Goal: Check status: Check status

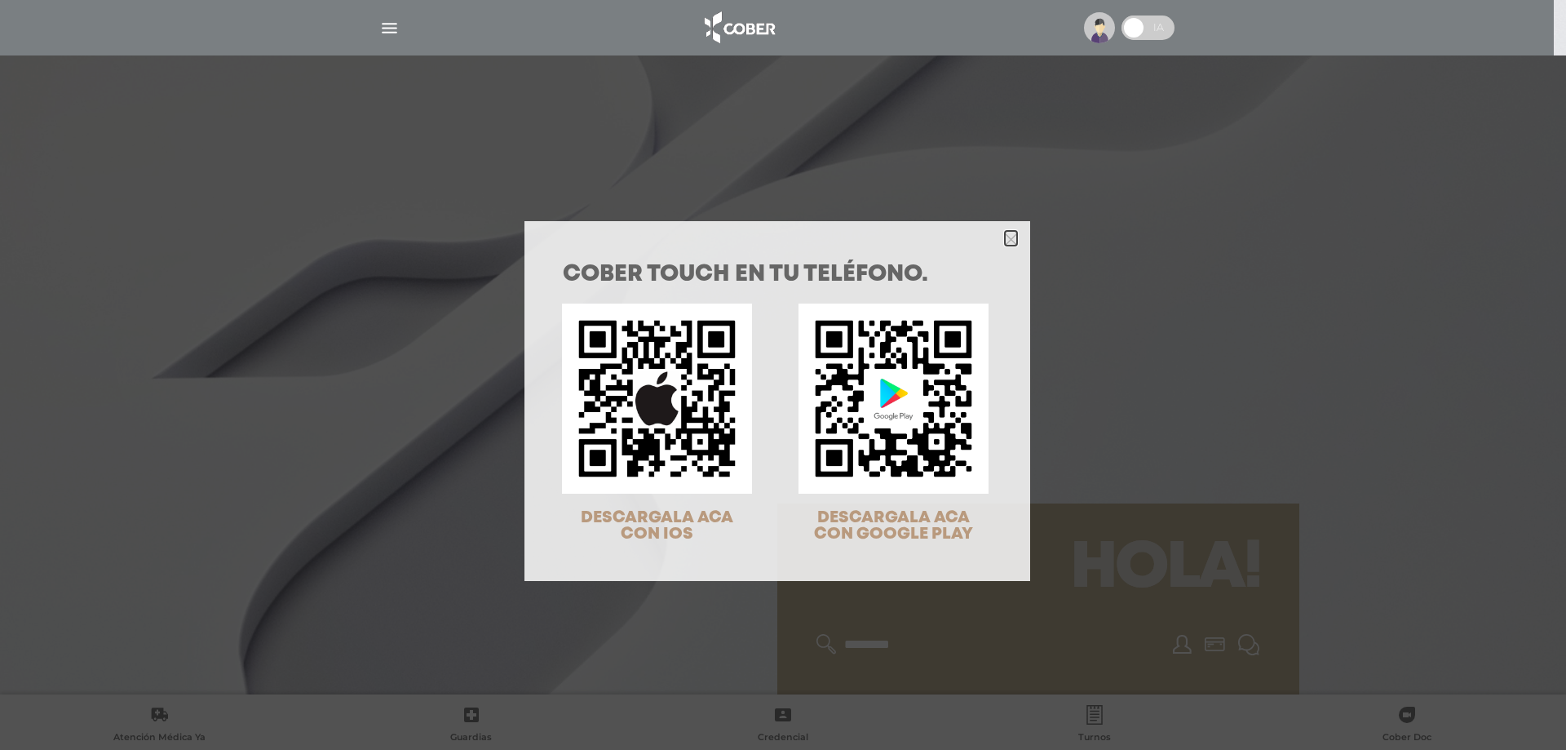
click at [1007, 235] on icon "Close" at bounding box center [1011, 239] width 12 height 12
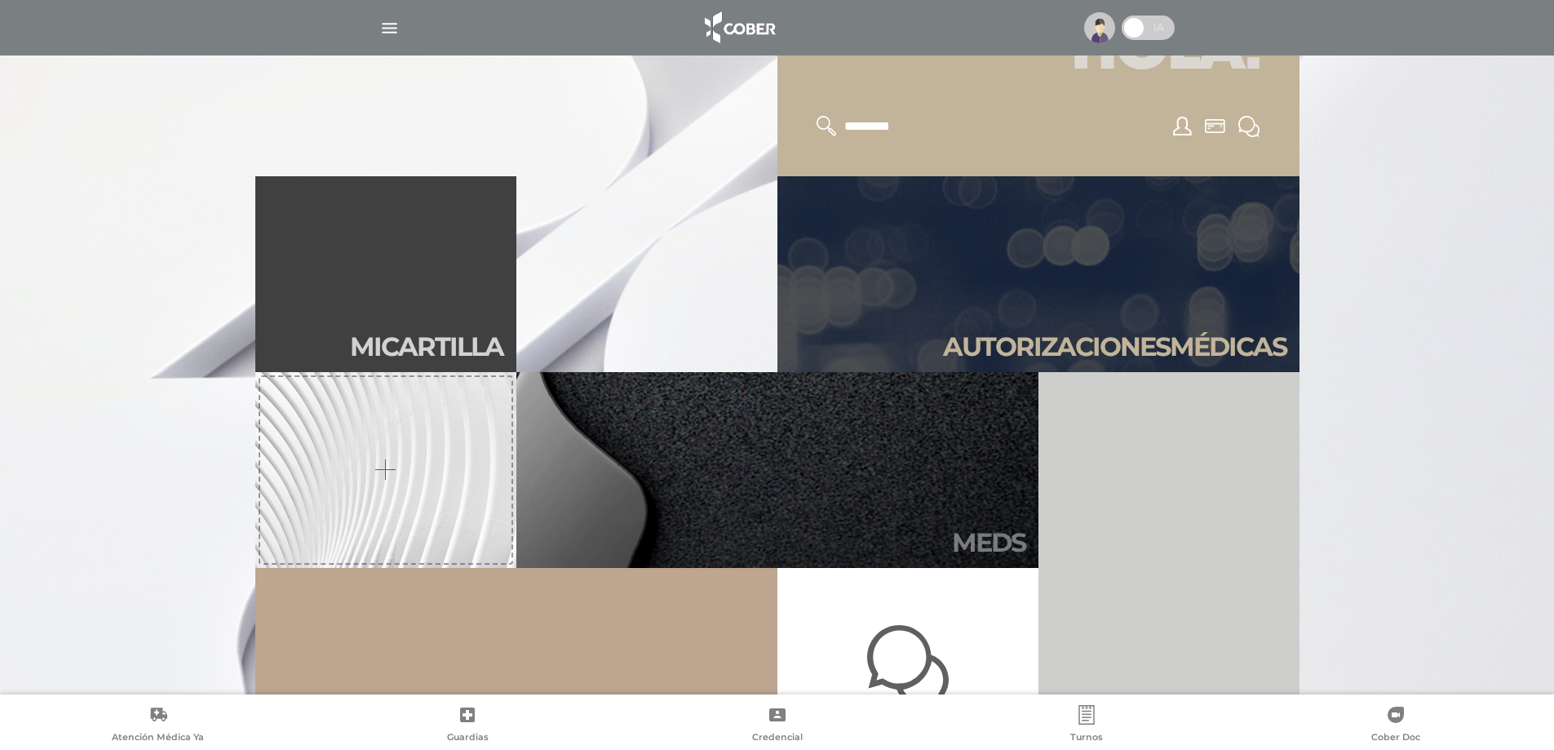
scroll to position [653, 0]
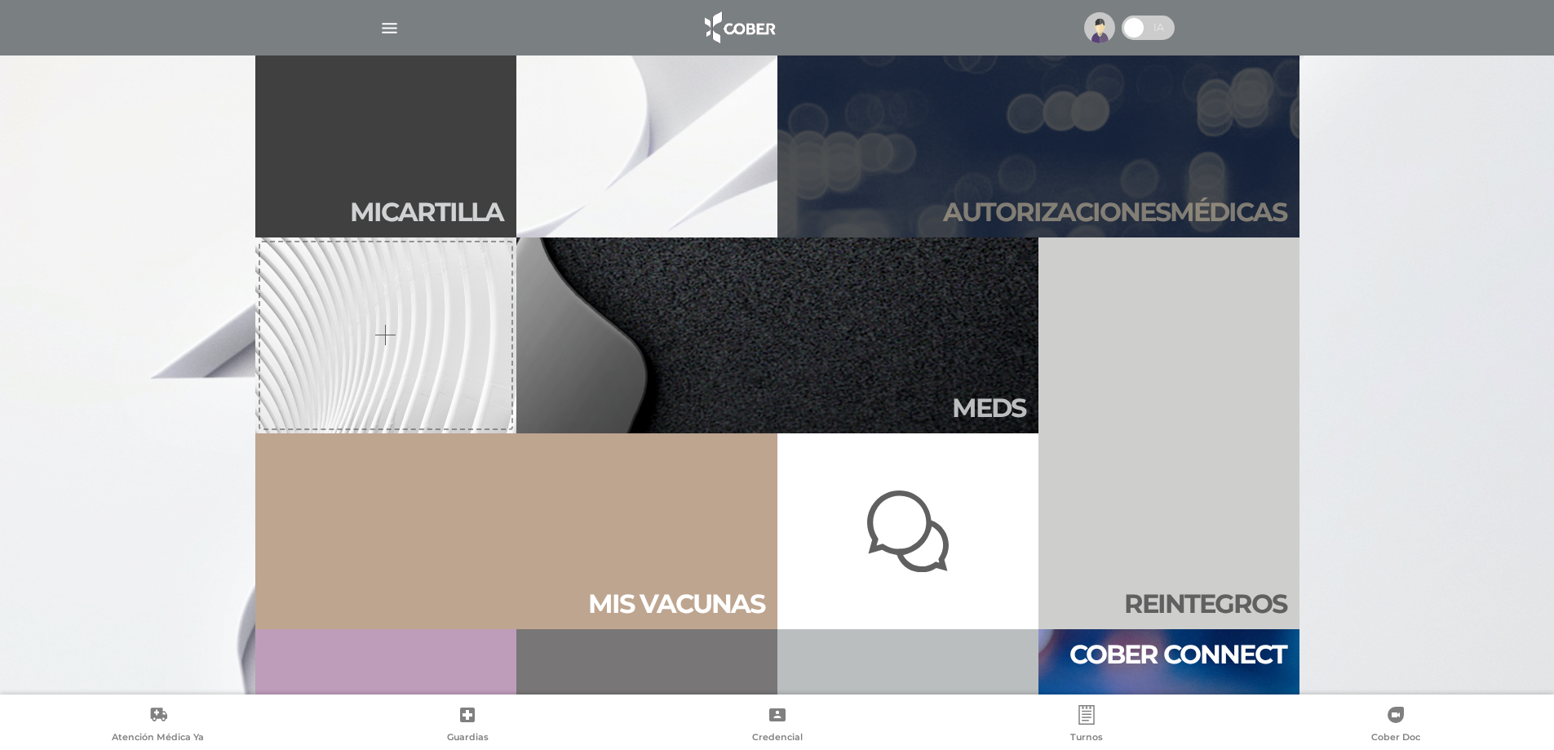
click at [1004, 210] on h2 "Autori zaciones médicas" at bounding box center [1114, 212] width 343 height 31
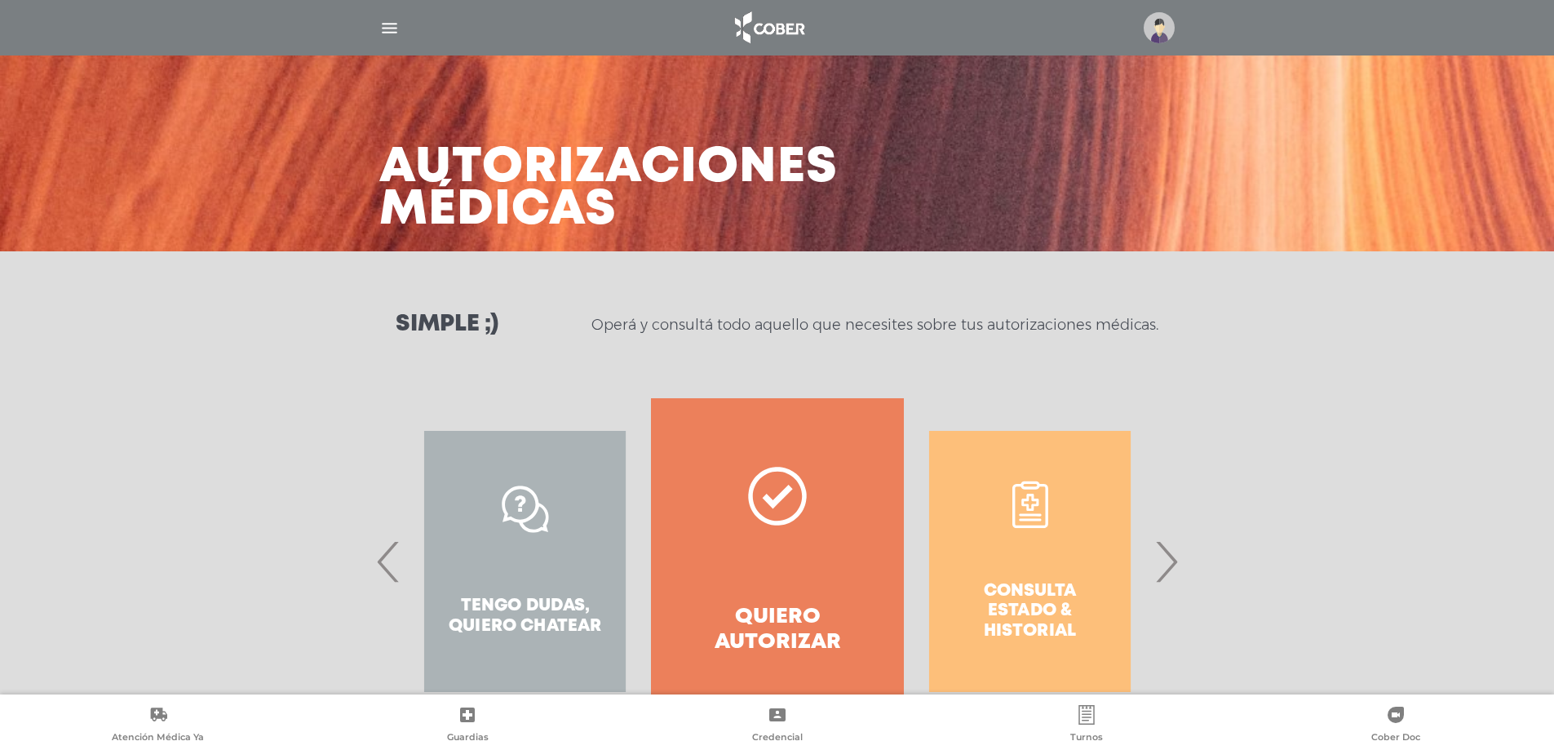
click at [1166, 571] on span "›" at bounding box center [1166, 561] width 32 height 88
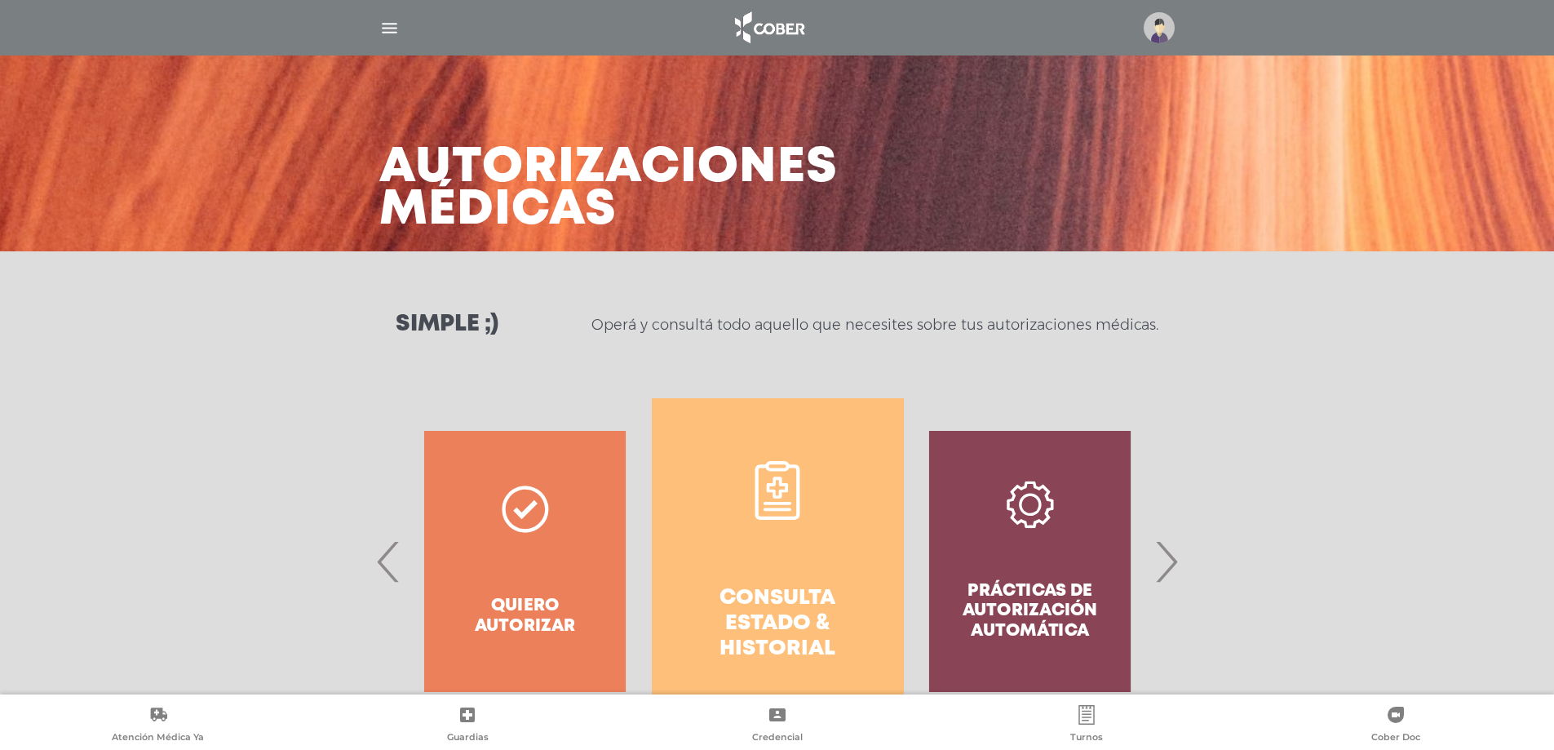
click at [804, 595] on h4 "Consulta estado & historial" at bounding box center [777, 624] width 193 height 77
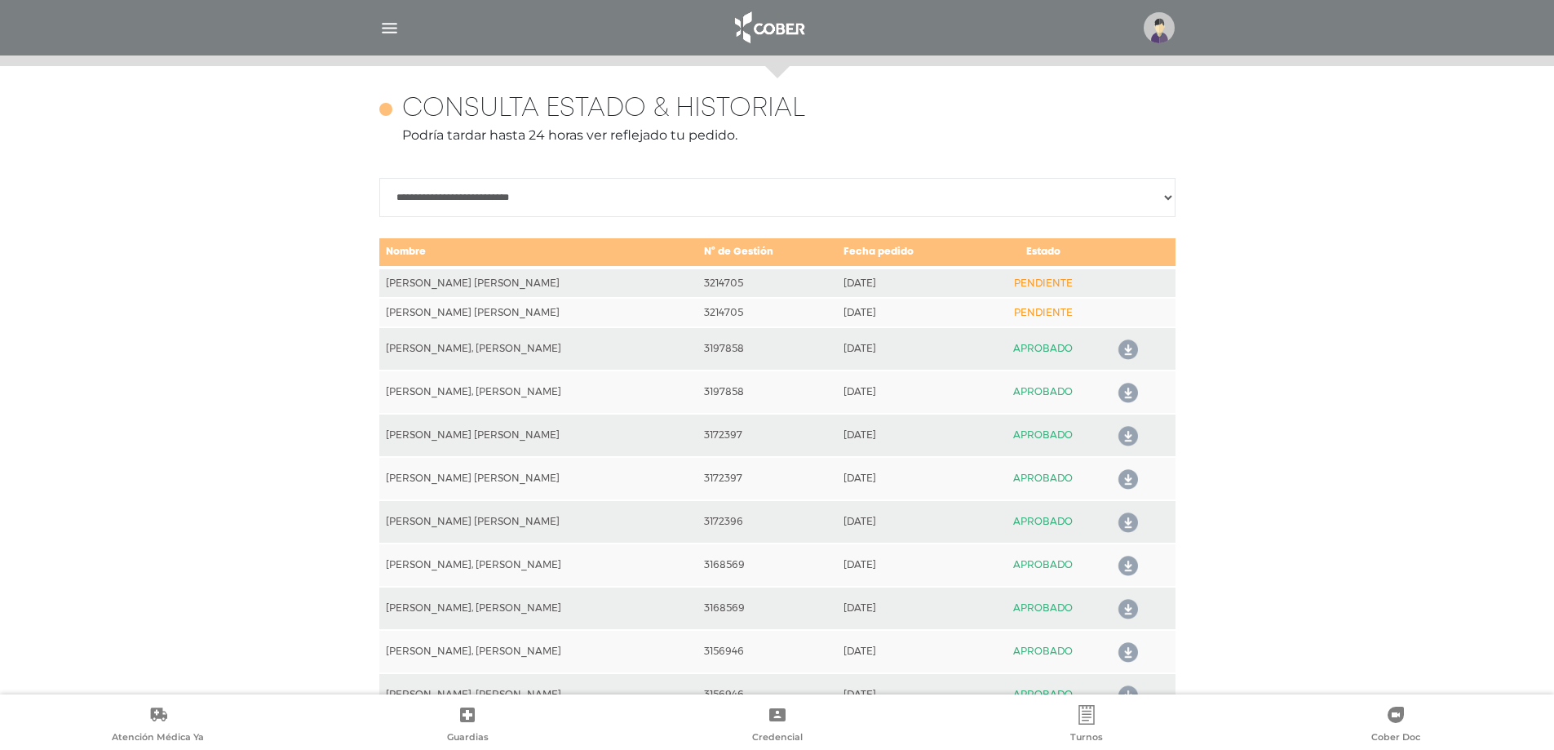
scroll to position [724, 0]
